Goal: Communication & Community: Participate in discussion

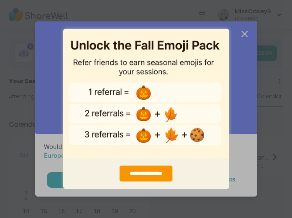
click at [245, 38] on div "**********" at bounding box center [146, 109] width 292 height 218
click at [155, 178] on div "**********" at bounding box center [145, 174] width 53 height 16
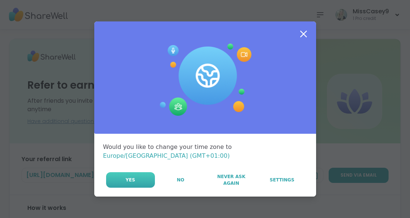
click at [137, 180] on button "Yes" at bounding box center [130, 180] width 49 height 16
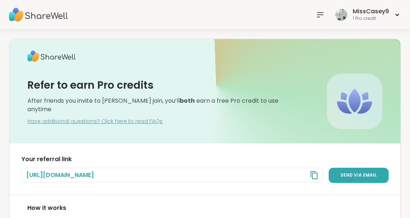
click at [316, 176] on icon at bounding box center [314, 175] width 9 height 9
click at [30, 16] on img at bounding box center [38, 15] width 59 height 26
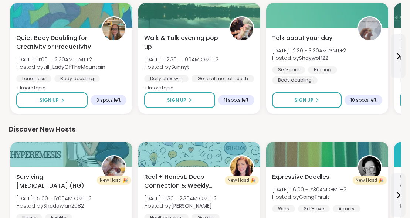
scroll to position [1054, 0]
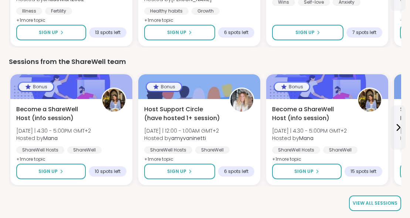
click at [364, 204] on span "View all sessions" at bounding box center [375, 203] width 45 height 7
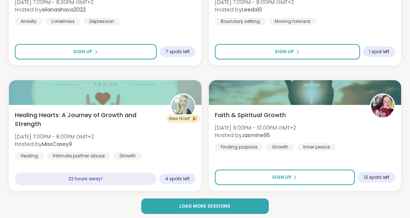
scroll to position [2232, 0]
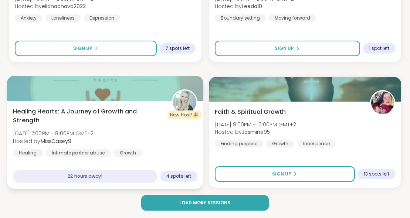
click at [160, 126] on div "Healing Hearts: A Journey of Growth and Strength Sun, Sep 07 | 7:00PM - 8:00PM …" at bounding box center [105, 132] width 184 height 50
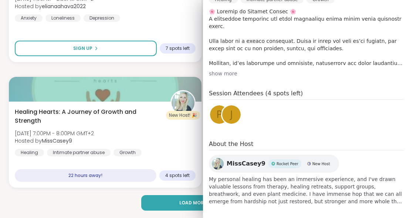
scroll to position [251, 0]
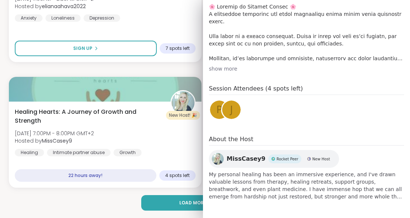
click at [219, 109] on span "p" at bounding box center [219, 110] width 6 height 14
click at [215, 106] on div "p" at bounding box center [219, 110] width 18 height 18
click at [235, 113] on div "j" at bounding box center [231, 110] width 18 height 18
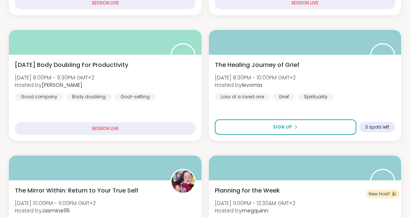
scroll to position [270, 0]
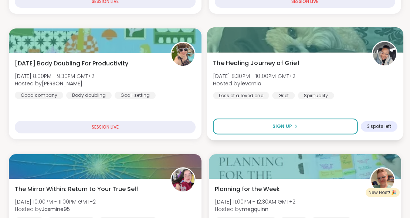
click at [346, 72] on div "The Healing Journey of Grief Sat, Sep 06 | 8:30PM - 10:00PM GMT+2 Hosted by lev…" at bounding box center [305, 78] width 184 height 41
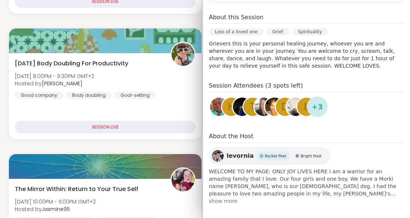
scroll to position [199, 0]
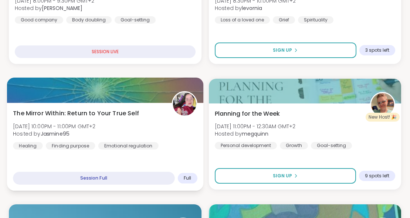
scroll to position [349, 0]
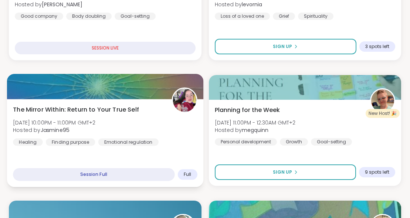
click at [180, 101] on img at bounding box center [184, 100] width 23 height 23
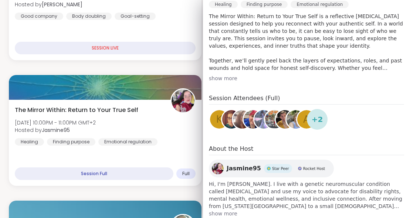
scroll to position [187, 0]
click at [218, 163] on img at bounding box center [218, 168] width 12 height 12
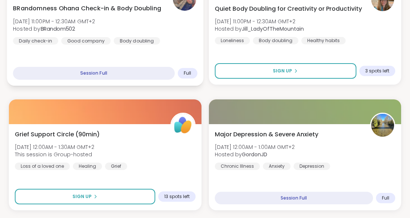
scroll to position [578, 0]
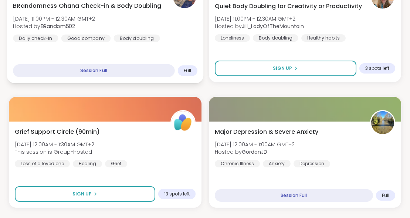
click at [165, 19] on div "BRandomness Ohana Check-in & Body Doubling Sat, Sep 06 | 11:00PM - 12:30AM GMT+…" at bounding box center [105, 21] width 184 height 41
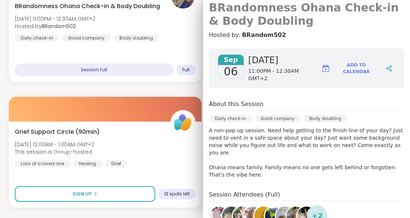
scroll to position [74, 0]
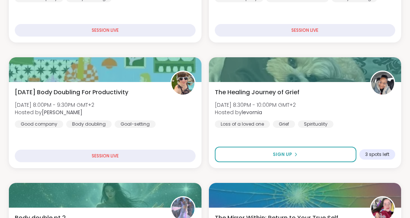
scroll to position [247, 0]
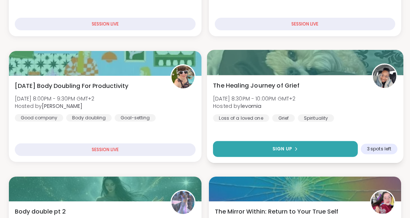
click at [319, 149] on button "Sign Up" at bounding box center [285, 149] width 145 height 16
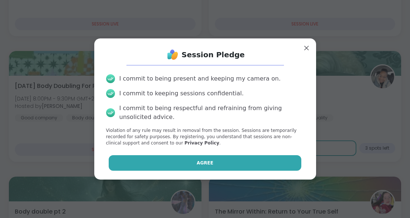
click at [253, 163] on button "Agree" at bounding box center [205, 163] width 193 height 16
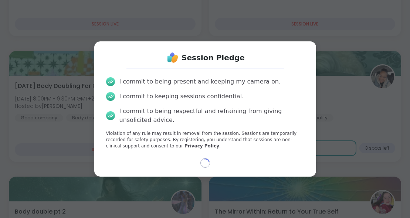
select select "**"
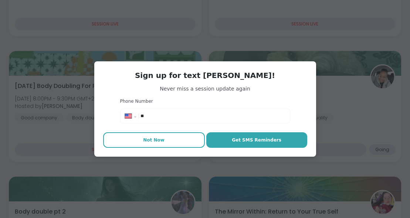
click at [175, 141] on button "Not Now" at bounding box center [154, 140] width 102 height 16
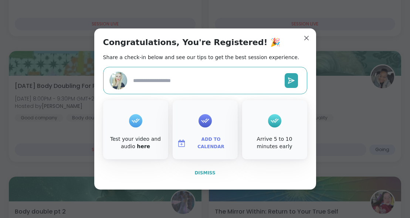
click at [194, 173] on button "Dismiss" at bounding box center [205, 173] width 204 height 16
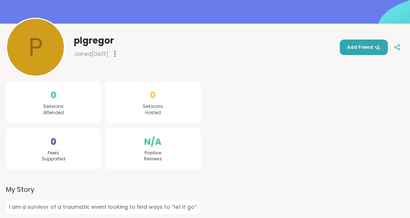
scroll to position [102, 0]
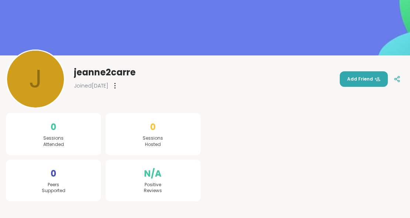
scroll to position [109, 0]
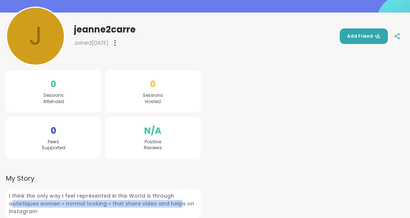
drag, startPoint x: 170, startPoint y: 196, endPoint x: 145, endPoint y: 205, distance: 26.9
click at [145, 205] on span "I think the only way I feel représented in this World is through autistiques wo…" at bounding box center [103, 203] width 195 height 29
click at [69, 202] on span "I think the only way I feel représented in this World is through autistiques wo…" at bounding box center [103, 203] width 195 height 29
click at [31, 207] on span "I think the only way I feel représented in this World is through autistiques wo…" at bounding box center [103, 203] width 195 height 29
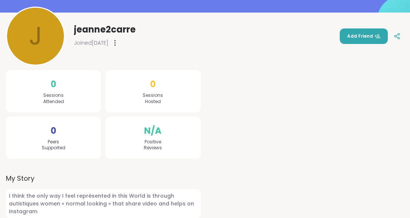
click at [31, 204] on span "I think the only way I feel représented in this World is through autistiques wo…" at bounding box center [103, 203] width 195 height 29
drag, startPoint x: 28, startPoint y: 204, endPoint x: 169, endPoint y: 196, distance: 141.1
click at [169, 196] on span "I think the only way I feel représented in this World is through autistiques wo…" at bounding box center [103, 203] width 195 height 29
copy span "autistiques women"
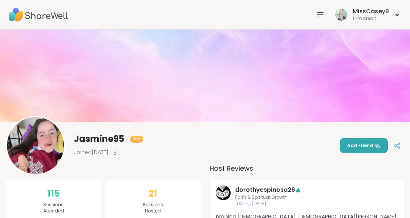
click at [46, 148] on img at bounding box center [35, 145] width 57 height 57
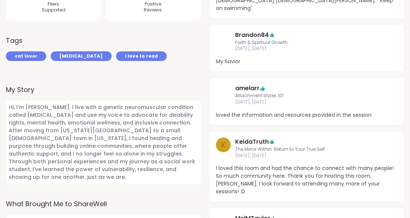
scroll to position [248, 0]
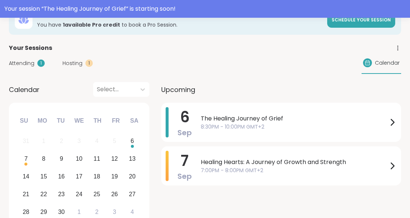
scroll to position [51, 0]
click at [352, 121] on span "The Healing Journey of Grief" at bounding box center [294, 118] width 187 height 9
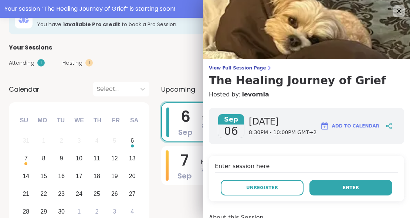
click at [338, 186] on button "Enter" at bounding box center [350, 188] width 83 height 16
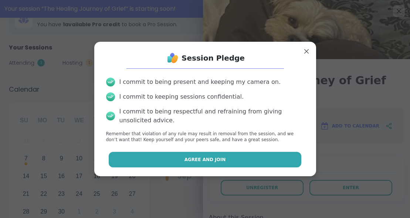
click at [237, 156] on button "Agree and Join" at bounding box center [205, 160] width 193 height 16
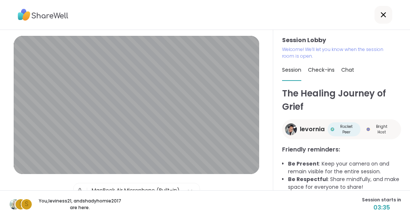
click at [325, 64] on div "Check-ins" at bounding box center [321, 70] width 27 height 21
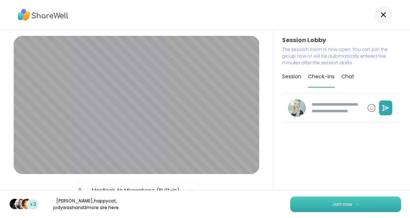
click at [331, 204] on button "Join now" at bounding box center [345, 205] width 111 height 16
type textarea "*"
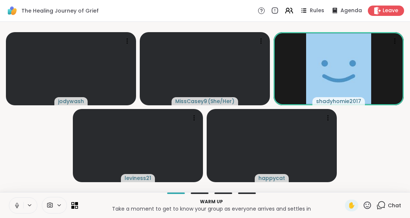
click at [16, 205] on icon at bounding box center [17, 205] width 7 height 7
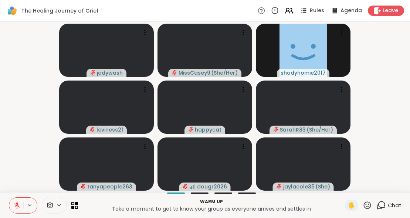
click at [18, 204] on icon at bounding box center [17, 203] width 2 height 3
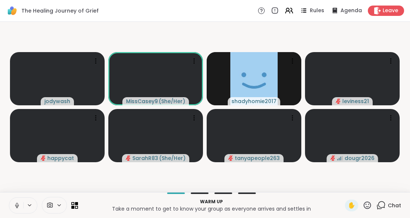
click at [14, 206] on icon at bounding box center [17, 205] width 7 height 7
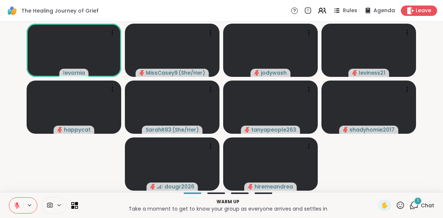
click at [410, 204] on span "Chat" at bounding box center [427, 205] width 13 height 7
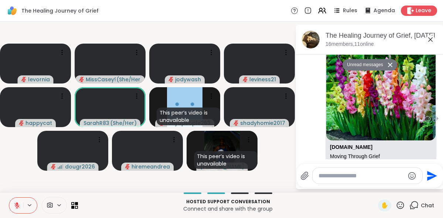
scroll to position [39, 0]
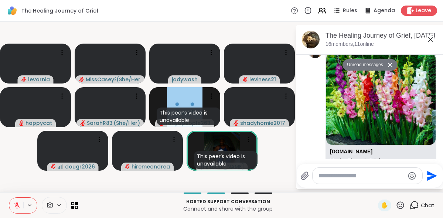
click at [16, 206] on icon at bounding box center [16, 205] width 5 height 5
click at [15, 208] on icon at bounding box center [17, 205] width 7 height 7
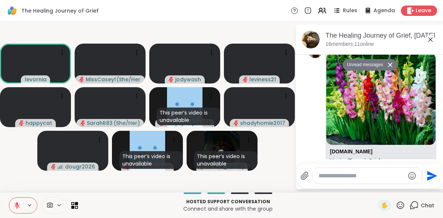
click at [17, 205] on icon at bounding box center [17, 205] width 7 height 7
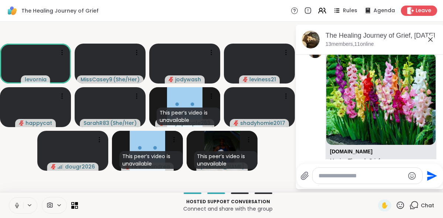
click at [16, 208] on icon at bounding box center [17, 207] width 2 height 0
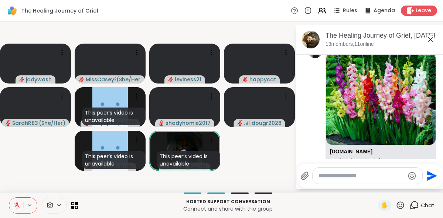
click at [18, 205] on icon at bounding box center [17, 205] width 7 height 7
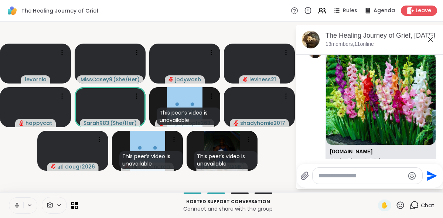
click at [15, 204] on icon at bounding box center [17, 205] width 7 height 7
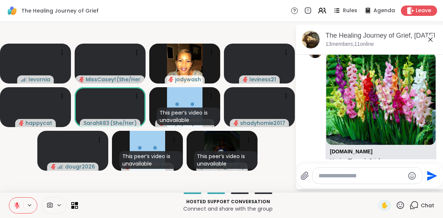
click at [403, 204] on icon at bounding box center [400, 204] width 7 height 7
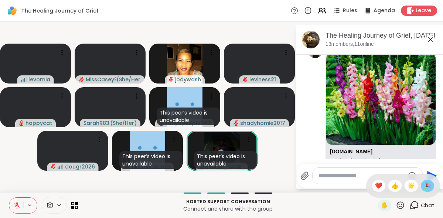
click at [410, 186] on span "🎉" at bounding box center [427, 185] width 7 height 9
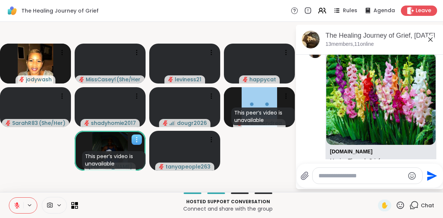
click at [135, 138] on icon at bounding box center [136, 139] width 7 height 7
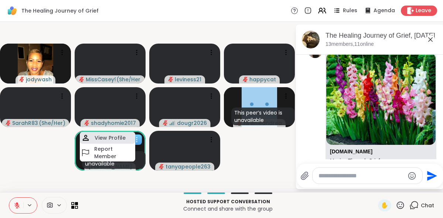
click at [119, 138] on h4 "View Profile" at bounding box center [110, 137] width 31 height 7
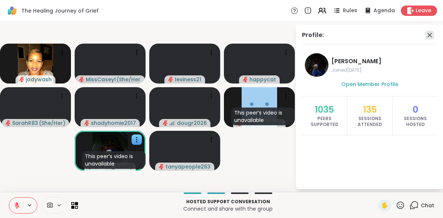
click at [410, 35] on icon at bounding box center [430, 35] width 4 height 4
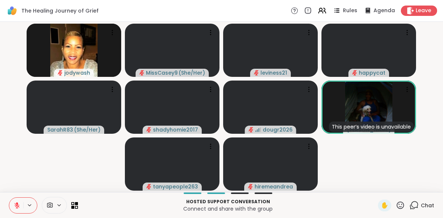
click at [18, 208] on icon at bounding box center [16, 205] width 5 height 5
click at [407, 92] on icon at bounding box center [407, 89] width 7 height 7
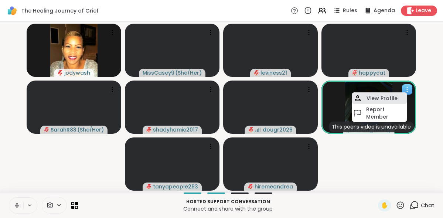
click at [389, 100] on h4 "View Profile" at bounding box center [382, 98] width 31 height 7
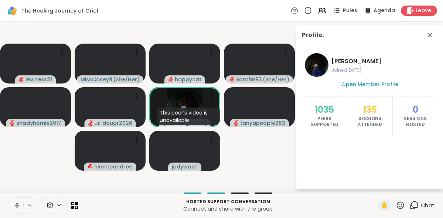
click at [17, 206] on icon at bounding box center [17, 204] width 2 height 3
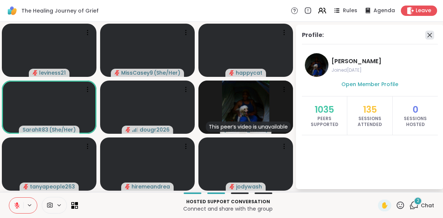
click at [410, 31] on icon at bounding box center [429, 35] width 9 height 9
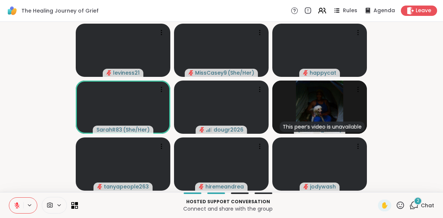
click at [16, 206] on icon at bounding box center [16, 205] width 5 height 5
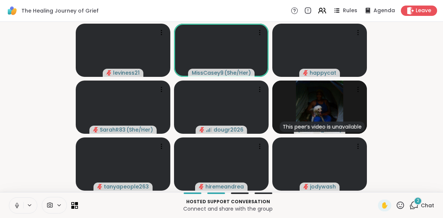
click at [15, 205] on icon at bounding box center [17, 205] width 7 height 7
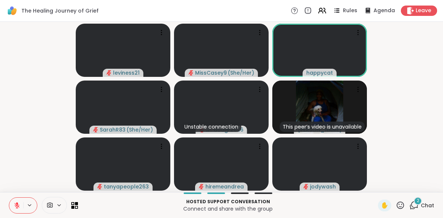
click at [15, 205] on icon at bounding box center [16, 205] width 5 height 5
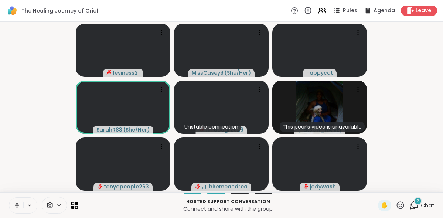
click at [18, 207] on icon at bounding box center [17, 205] width 7 height 7
click at [402, 205] on icon at bounding box center [400, 205] width 9 height 9
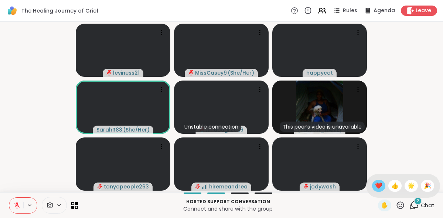
click at [383, 188] on span "❤️" at bounding box center [378, 185] width 7 height 9
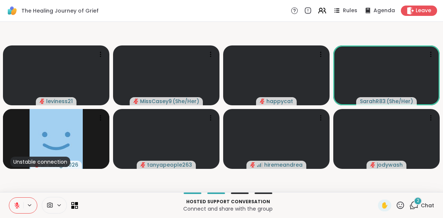
click at [400, 207] on icon at bounding box center [400, 204] width 7 height 7
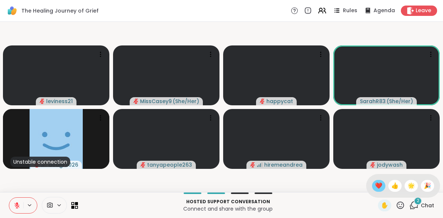
click at [383, 185] on span "❤️" at bounding box center [378, 185] width 7 height 9
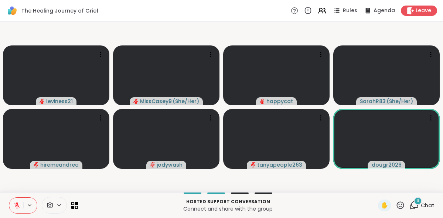
click at [410, 203] on span "Chat" at bounding box center [427, 205] width 13 height 7
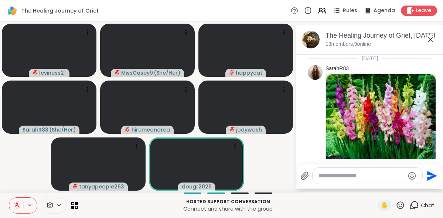
scroll to position [243, 0]
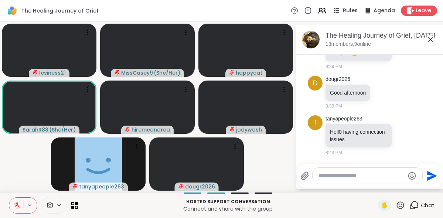
click at [346, 10] on span "Rules" at bounding box center [350, 11] width 15 height 8
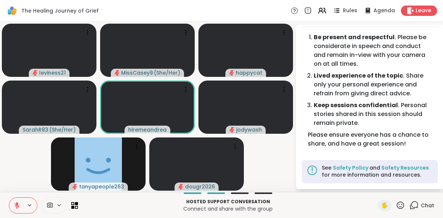
scroll to position [0, 0]
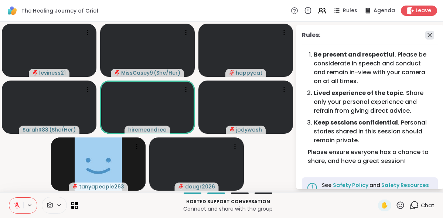
click at [410, 34] on icon at bounding box center [430, 35] width 4 height 4
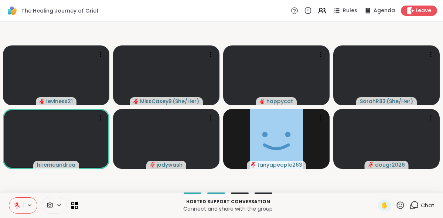
click at [410, 204] on icon at bounding box center [414, 205] width 9 height 9
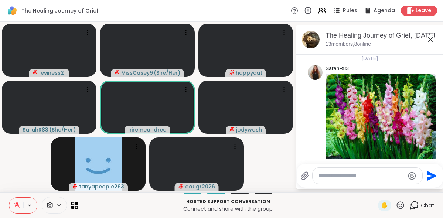
scroll to position [218, 0]
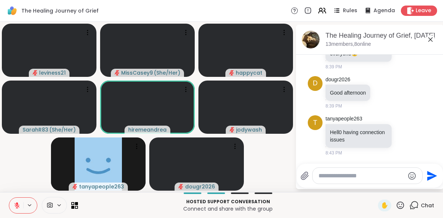
click at [403, 207] on icon at bounding box center [400, 204] width 7 height 7
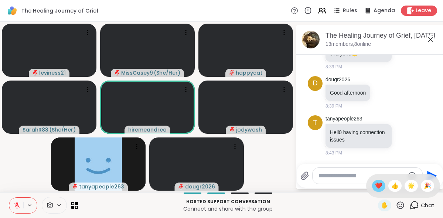
click at [382, 187] on span "❤️" at bounding box center [378, 185] width 7 height 9
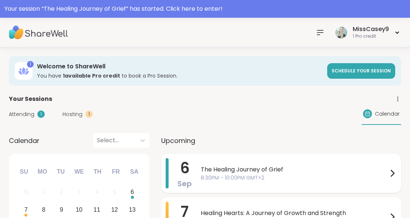
click at [370, 172] on span "The Healing Journey of Grief" at bounding box center [294, 169] width 187 height 9
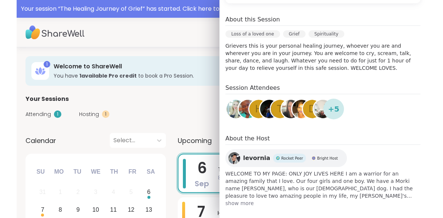
scroll to position [205, 0]
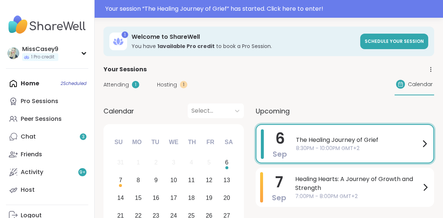
click at [214, 84] on div "Attending 1 Hosting 1 Calendar" at bounding box center [268, 84] width 331 height 21
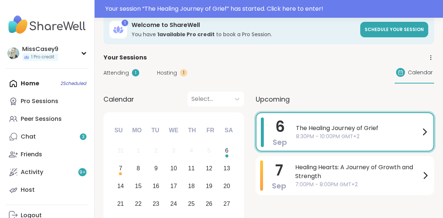
scroll to position [14, 0]
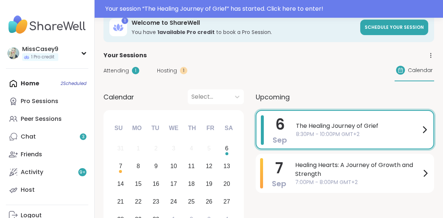
click at [32, 28] on img at bounding box center [47, 25] width 82 height 26
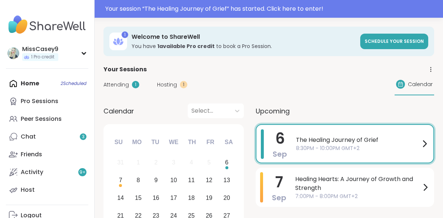
click at [21, 85] on div "Home 2 Scheduled Pro Sessions Peer Sessions Chat 3 Friends Activity 9 + Host" at bounding box center [47, 137] width 82 height 124
click at [13, 84] on div "Home 2 Scheduled Pro Sessions Peer Sessions Chat 3 Friends Activity 9 + Host" at bounding box center [47, 137] width 82 height 124
click at [18, 25] on img at bounding box center [47, 25] width 82 height 26
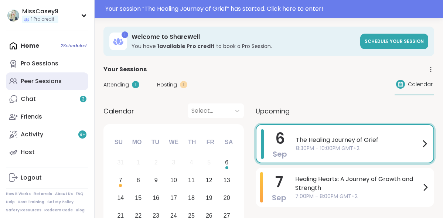
click at [36, 79] on div "Peer Sessions" at bounding box center [41, 81] width 41 height 8
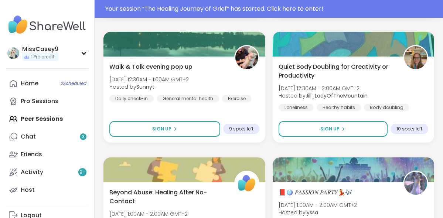
scroll to position [773, 0]
